Goal: Task Accomplishment & Management: Use online tool/utility

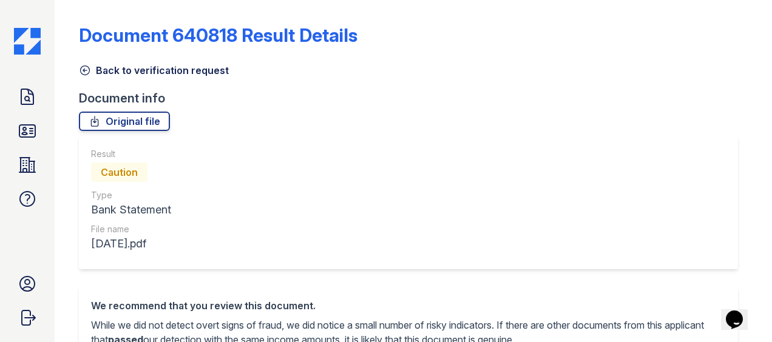
scroll to position [598, 0]
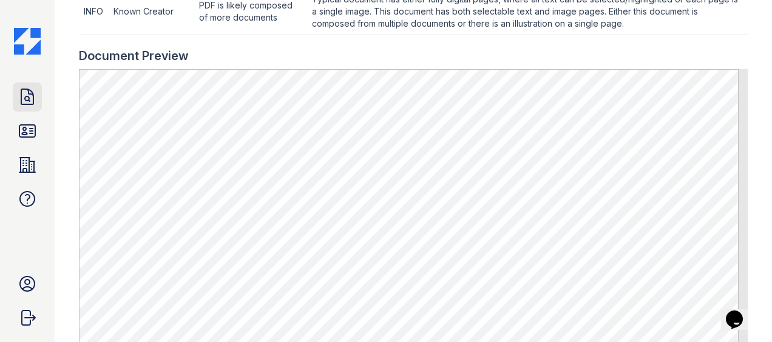
click at [27, 101] on icon at bounding box center [27, 96] width 12 height 15
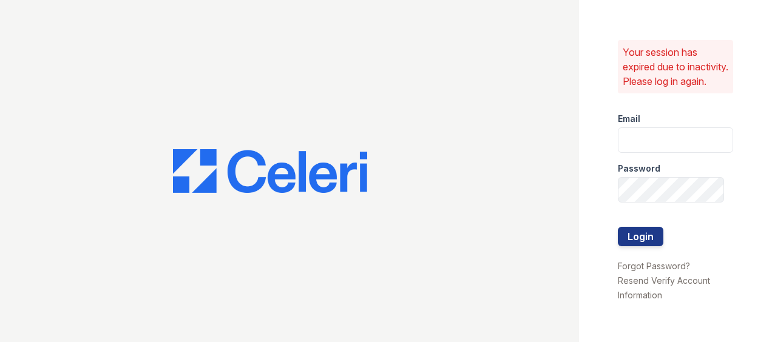
type input "[EMAIL_ADDRESS][DOMAIN_NAME]"
click at [642, 238] on button "Login" at bounding box center [641, 236] width 46 height 19
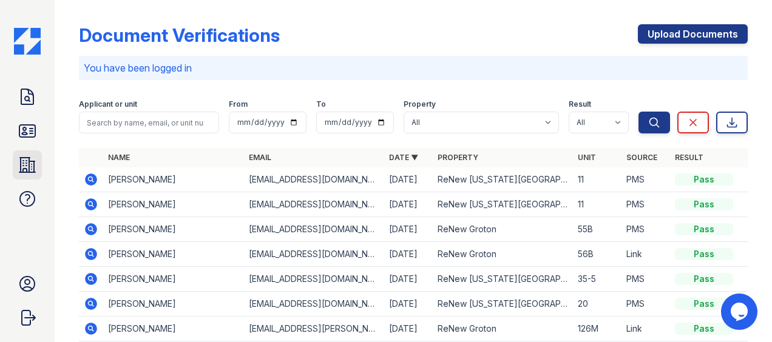
click at [30, 165] on icon at bounding box center [27, 164] width 19 height 19
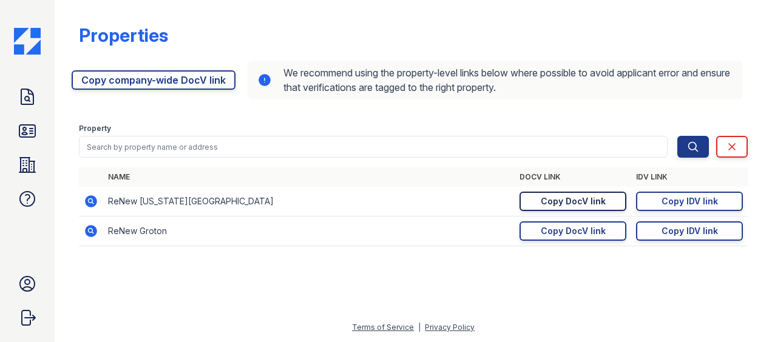
click at [592, 199] on div "Copy DocV link" at bounding box center [573, 201] width 65 height 12
